Goal: Task Accomplishment & Management: Manage account settings

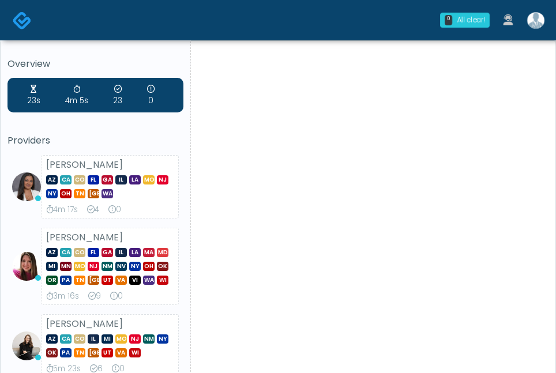
click at [542, 21] on img at bounding box center [535, 20] width 17 height 17
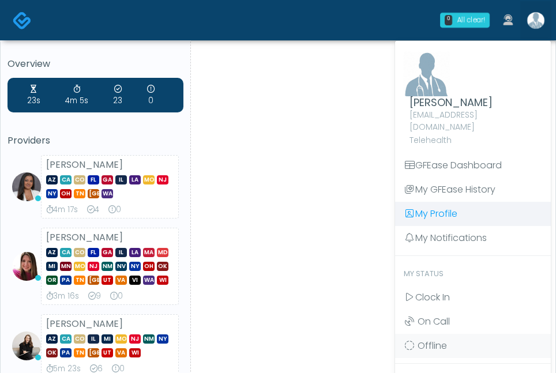
click at [455, 202] on link "My Profile" at bounding box center [473, 214] width 156 height 24
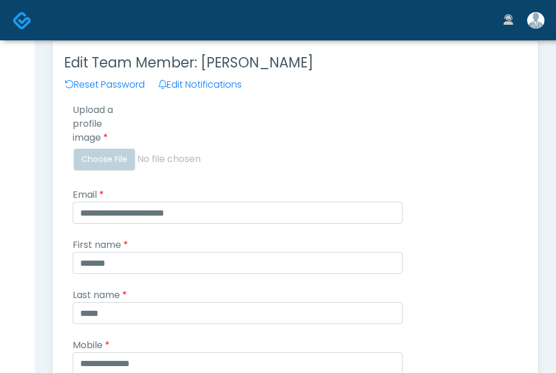
click at [537, 20] on img at bounding box center [535, 20] width 17 height 17
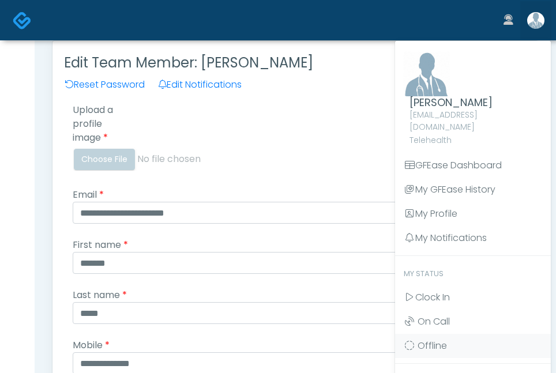
click at [509, 21] on icon at bounding box center [509, 19] width 10 height 11
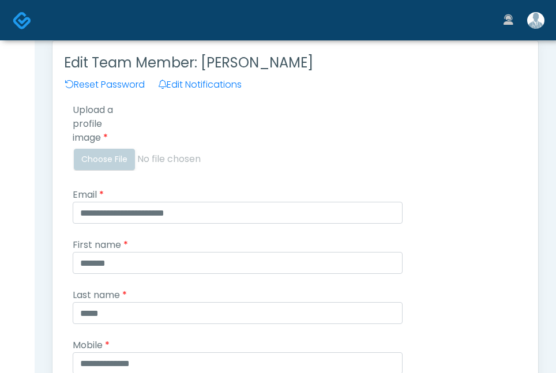
click at [276, 123] on div "Upload a profile image" at bounding box center [295, 138] width 463 height 70
click at [23, 19] on img at bounding box center [22, 20] width 19 height 19
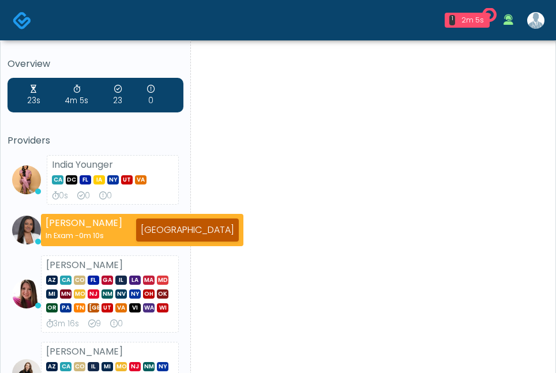
click at [528, 24] on img at bounding box center [535, 20] width 17 height 17
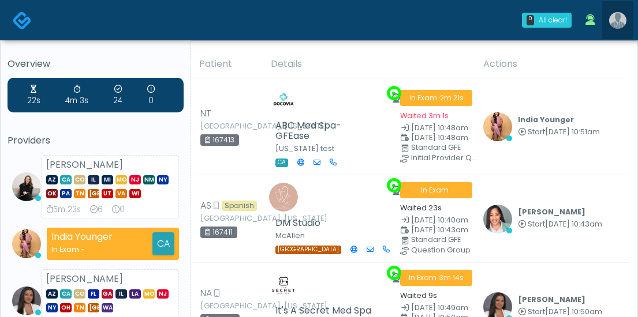
click at [556, 24] on img at bounding box center [617, 20] width 17 height 17
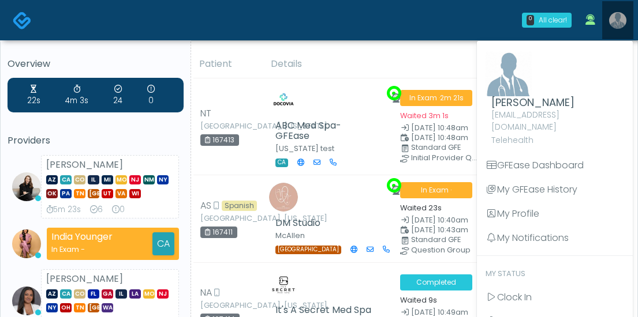
click at [556, 24] on img at bounding box center [617, 20] width 17 height 17
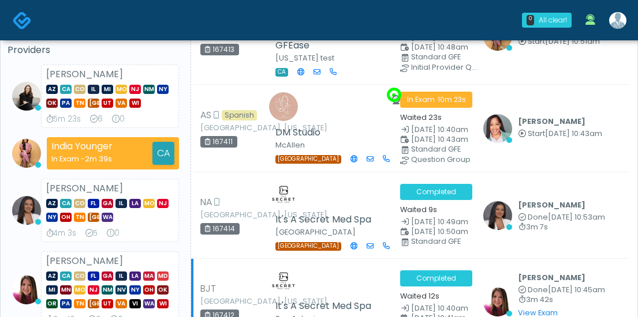
scroll to position [88, 0]
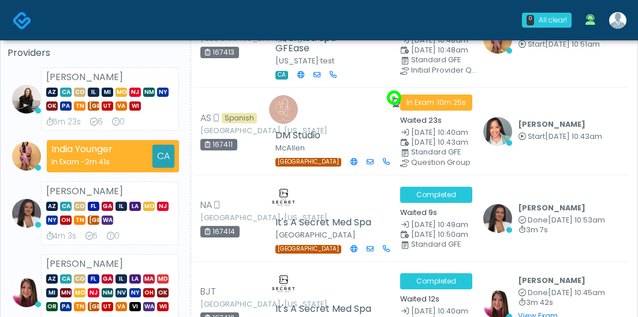
click at [556, 21] on img at bounding box center [617, 20] width 17 height 17
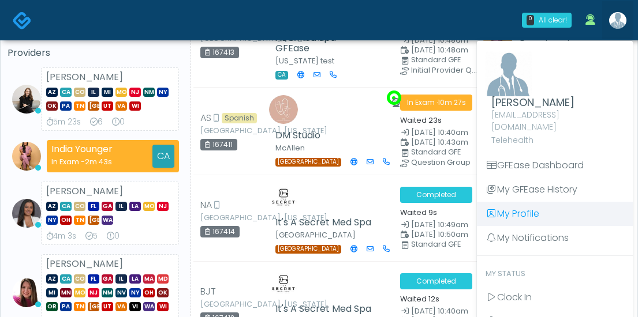
click at [526, 204] on link "My Profile" at bounding box center [555, 214] width 156 height 24
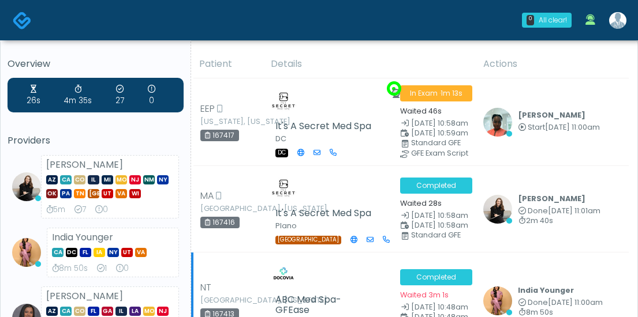
scroll to position [0, 0]
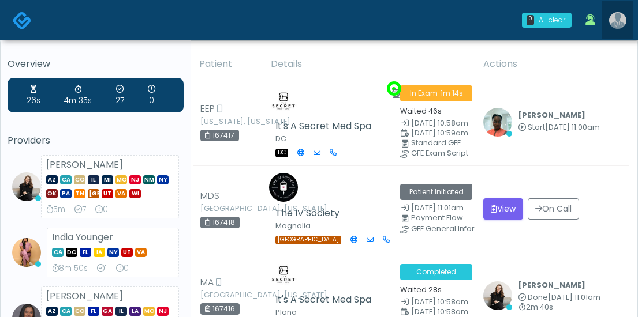
click at [556, 23] on img at bounding box center [617, 20] width 17 height 17
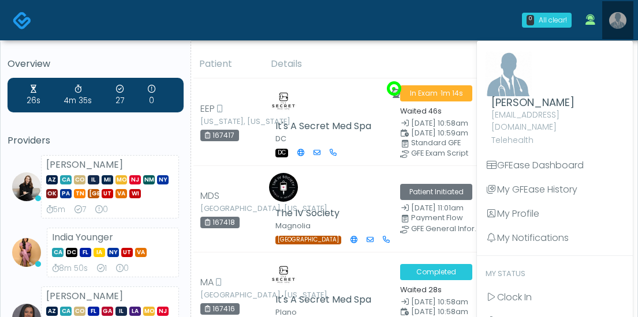
click at [556, 21] on img at bounding box center [617, 20] width 17 height 17
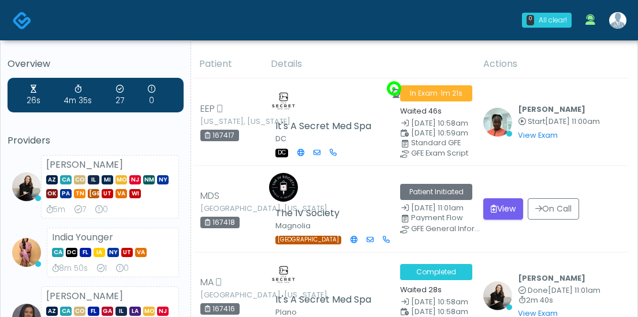
scroll to position [52, 0]
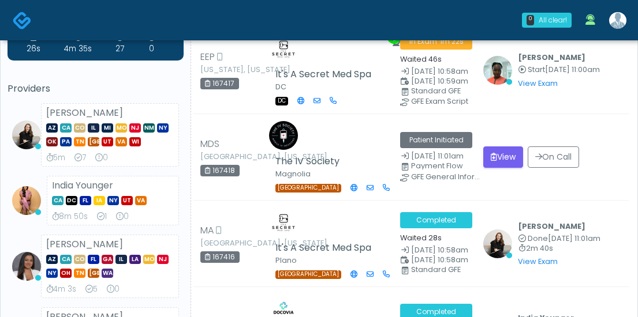
click at [556, 16] on img at bounding box center [617, 20] width 17 height 17
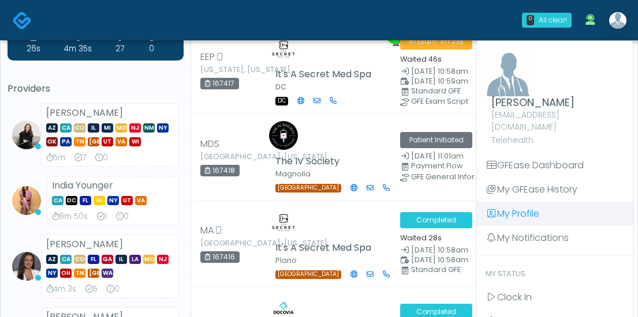
click at [529, 202] on link "My Profile" at bounding box center [555, 214] width 156 height 24
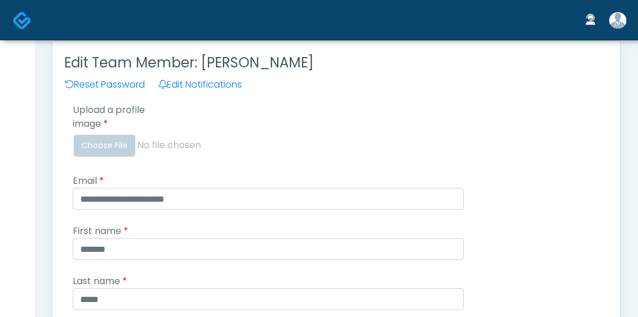
click at [103, 134] on input "Upload a profile image" at bounding box center [268, 145] width 391 height 23
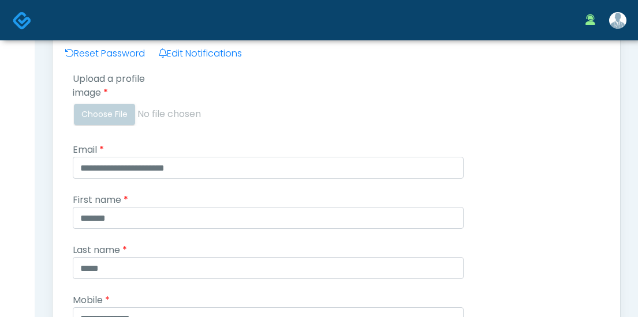
type input "**********"
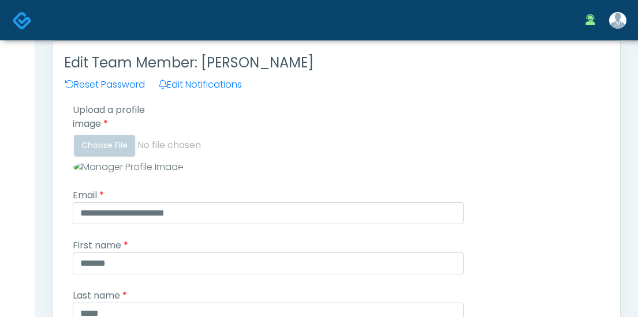
click at [119, 174] on img at bounding box center [128, 167] width 111 height 14
click at [143, 146] on input "Upload a profile image" at bounding box center [268, 145] width 391 height 23
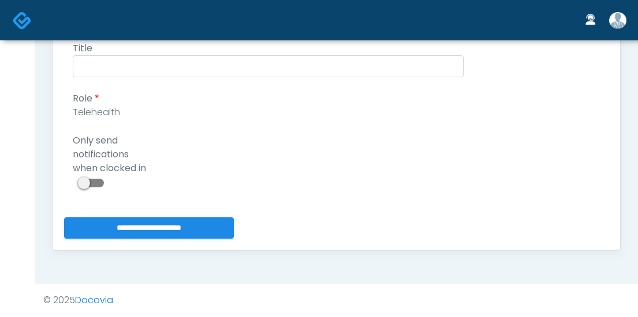
click at [81, 179] on span at bounding box center [92, 183] width 23 height 9
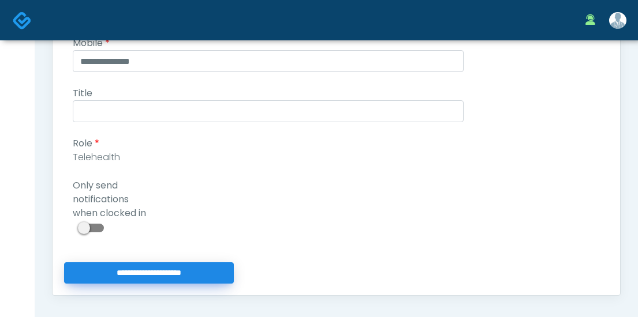
click at [144, 284] on input "**********" at bounding box center [149, 273] width 170 height 21
type input "**********"
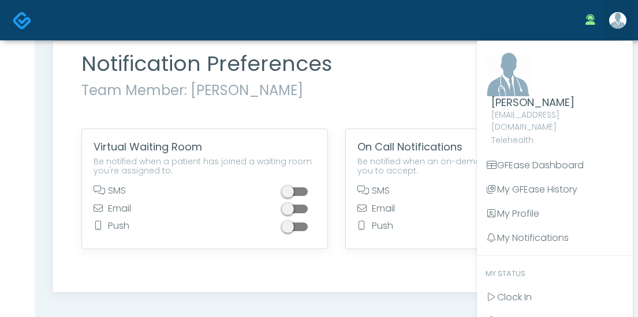
click at [615, 22] on img at bounding box center [617, 20] width 17 height 17
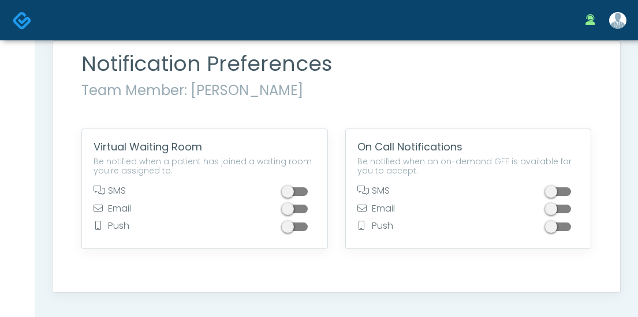
click at [288, 191] on span at bounding box center [296, 192] width 23 height 9
click at [289, 208] on span at bounding box center [296, 209] width 23 height 9
click at [289, 224] on span at bounding box center [296, 227] width 23 height 9
click at [618, 23] on img at bounding box center [617, 20] width 17 height 17
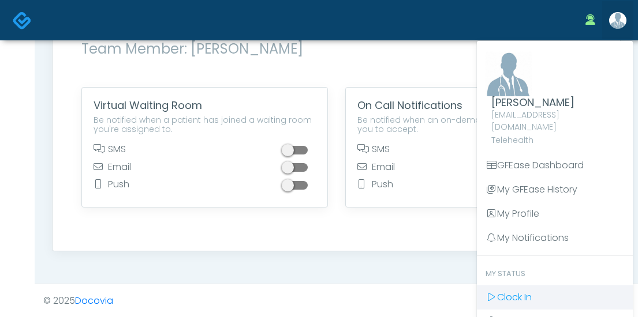
scroll to position [41, 0]
click at [515, 291] on span "Clock In" at bounding box center [514, 297] width 35 height 13
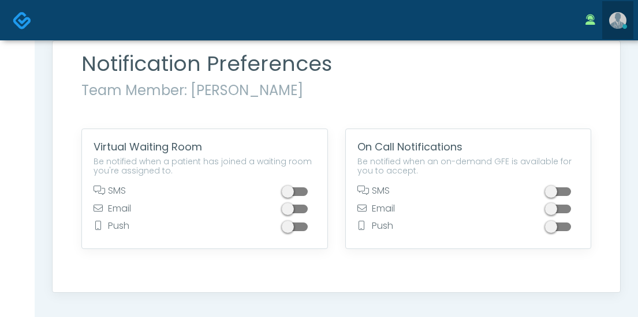
click at [615, 24] on img at bounding box center [617, 20] width 17 height 17
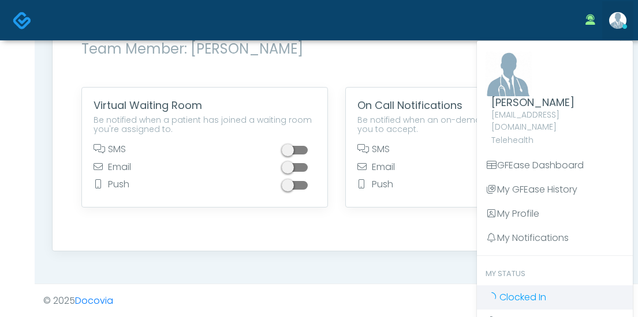
scroll to position [41, 0]
click at [326, 234] on div "Notification Preferences Team Member: Lindsay Marcy Virtual Waiting Room Be not…" at bounding box center [336, 126] width 544 height 229
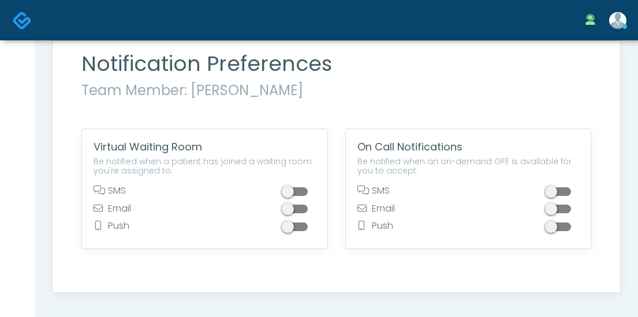
scroll to position [0, 0]
click at [19, 21] on img at bounding box center [22, 20] width 19 height 19
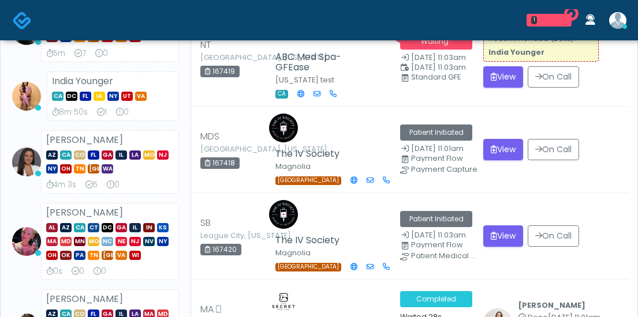
scroll to position [156, 0]
click at [498, 88] on button "View" at bounding box center [503, 76] width 40 height 21
click at [503, 62] on div "Recommended (Beta): [PERSON_NAME]" at bounding box center [540, 44] width 115 height 33
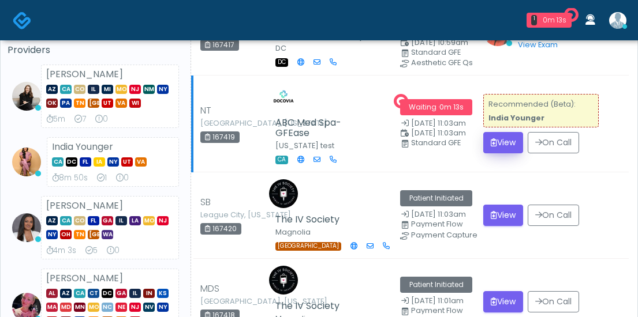
click at [497, 142] on button "View" at bounding box center [503, 142] width 40 height 21
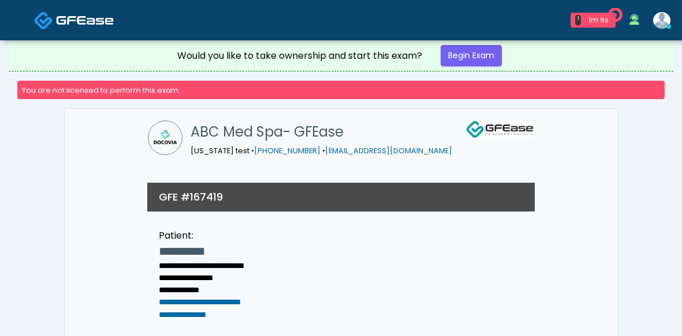
click at [472, 57] on link "Begin Exam" at bounding box center [470, 55] width 61 height 21
click at [464, 54] on link "Begin Exam" at bounding box center [470, 55] width 61 height 21
